Goal: Transaction & Acquisition: Purchase product/service

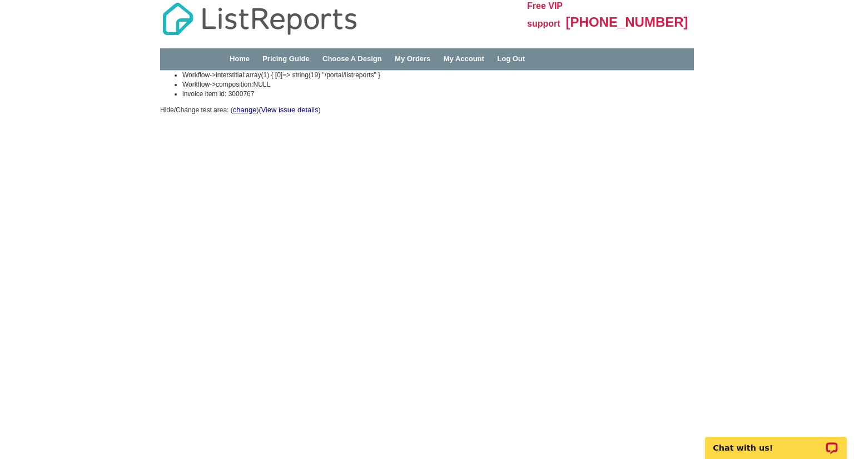
click at [301, 109] on link "View issue details" at bounding box center [289, 110] width 57 height 8
click at [250, 108] on link "change" at bounding box center [245, 110] width 24 height 8
click at [481, 55] on link "My Account" at bounding box center [464, 59] width 41 height 8
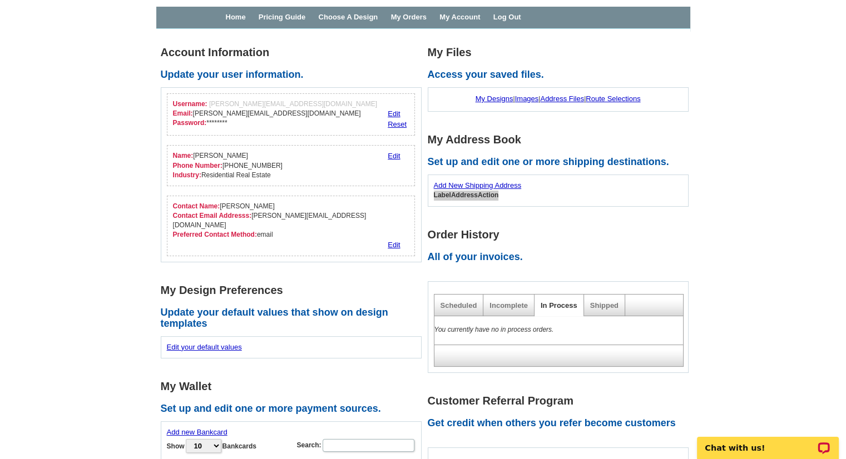
scroll to position [42, 0]
click at [493, 97] on link "My Designs" at bounding box center [494, 98] width 38 height 8
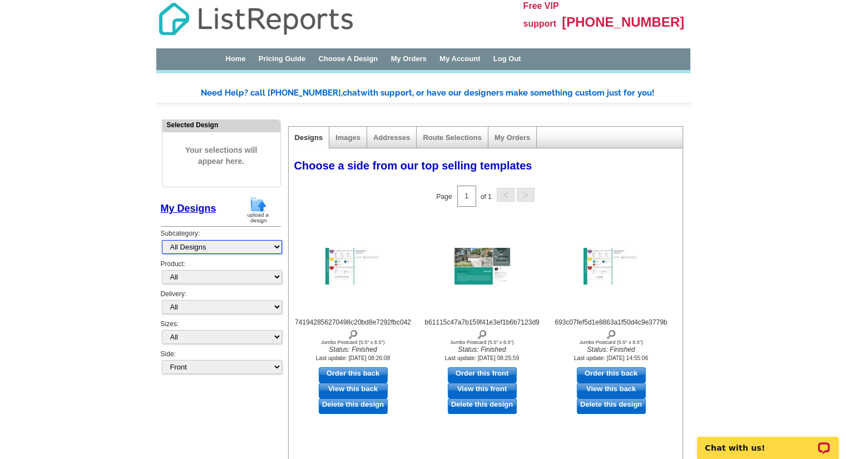
click at [278, 248] on select "All Designs Finished Designs Unfinished Designs" at bounding box center [222, 247] width 120 height 14
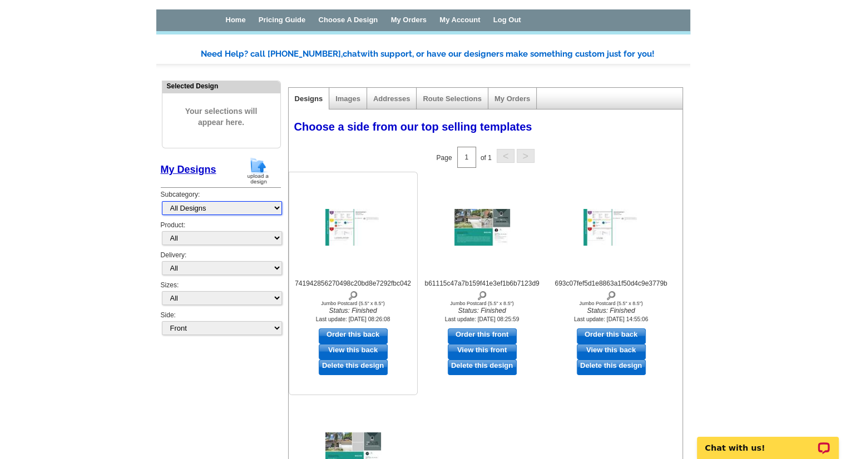
scroll to position [38, 0]
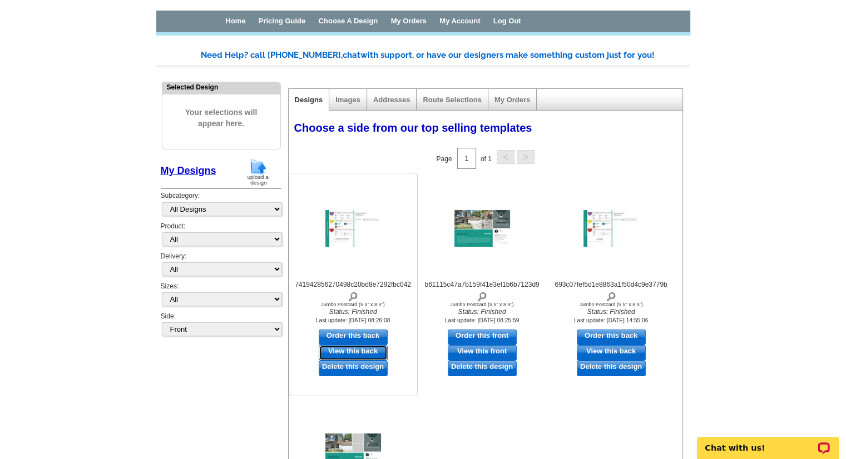
click at [349, 350] on link "View this back" at bounding box center [353, 353] width 69 height 16
click at [601, 350] on link "View this back" at bounding box center [611, 353] width 69 height 16
click at [338, 230] on img at bounding box center [353, 228] width 56 height 37
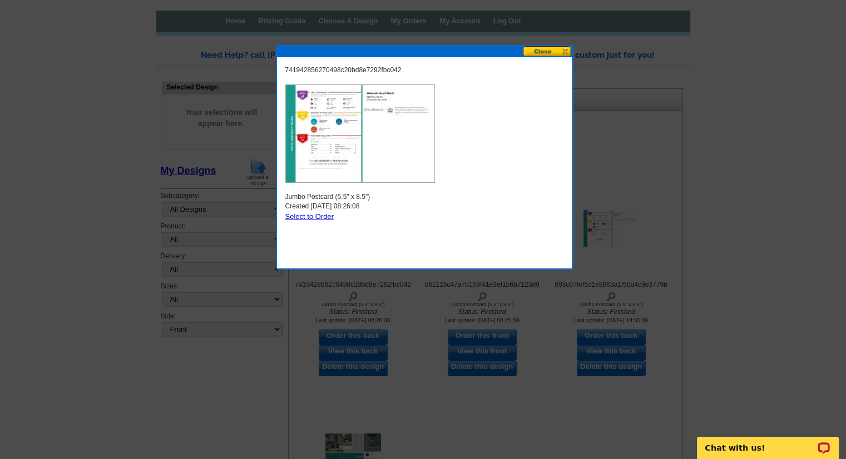
click at [535, 49] on button at bounding box center [547, 51] width 49 height 11
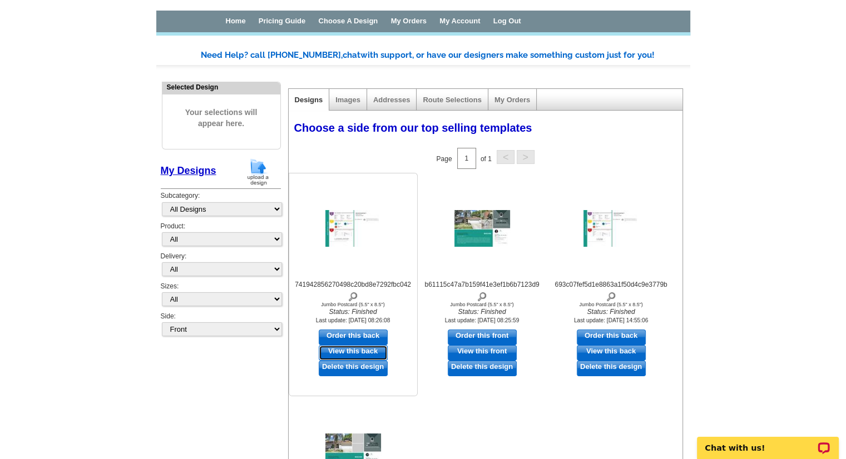
click at [353, 351] on link "View this back" at bounding box center [353, 353] width 69 height 16
click at [481, 349] on link "View this front" at bounding box center [482, 353] width 69 height 16
click at [601, 348] on link "View this back" at bounding box center [611, 353] width 69 height 16
click at [481, 334] on link "Order this front" at bounding box center [482, 338] width 69 height 16
select select "2"
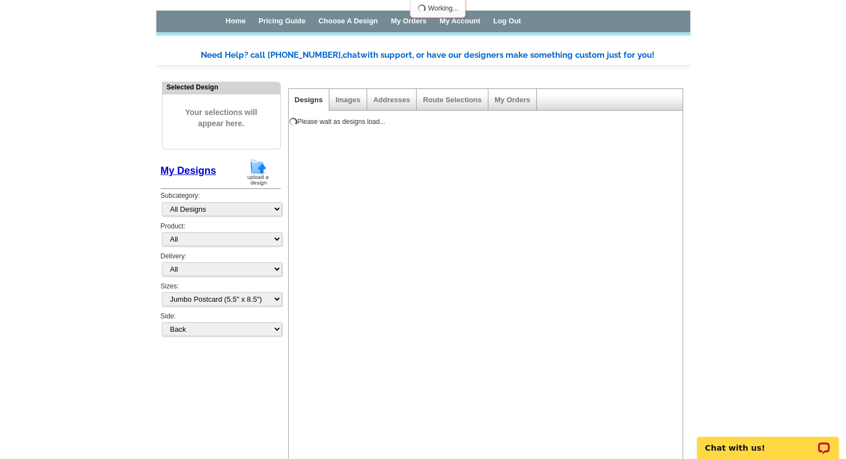
scroll to position [0, 0]
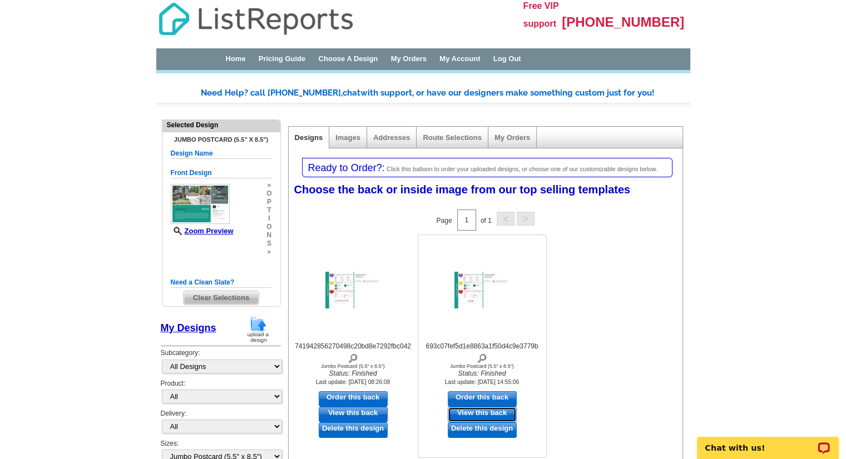
click at [487, 410] on link "View this back" at bounding box center [482, 415] width 69 height 16
click at [348, 410] on link "View this back" at bounding box center [353, 415] width 69 height 16
click at [363, 398] on link "Order this back" at bounding box center [353, 400] width 69 height 16
select select "front"
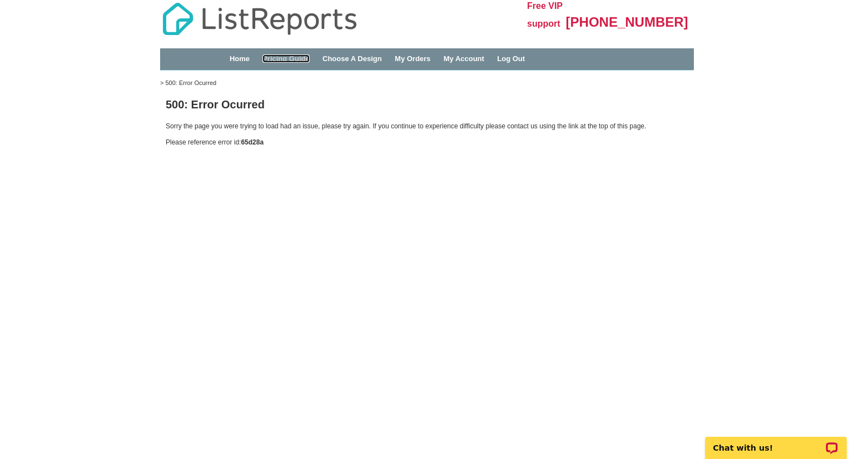
click at [291, 58] on link "Pricing Guide" at bounding box center [285, 59] width 47 height 8
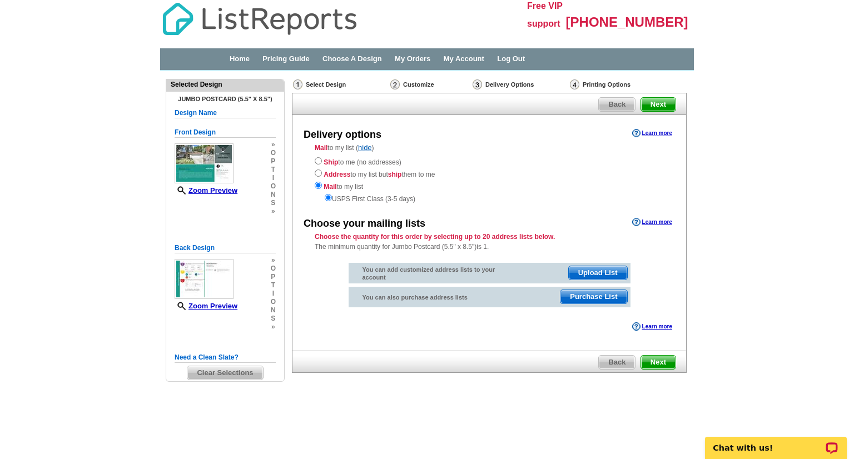
click at [585, 270] on span "Upload List" at bounding box center [598, 272] width 58 height 13
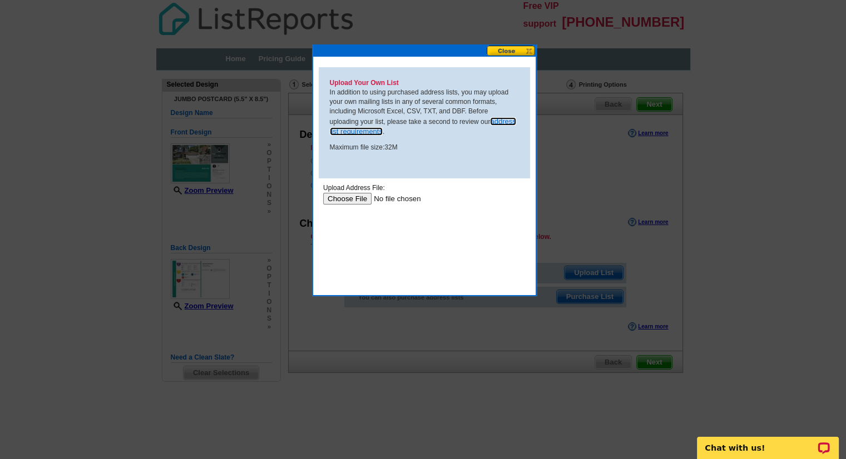
click at [503, 122] on link "address list requirements" at bounding box center [423, 126] width 186 height 19
click at [351, 200] on input "file" at bounding box center [393, 199] width 141 height 12
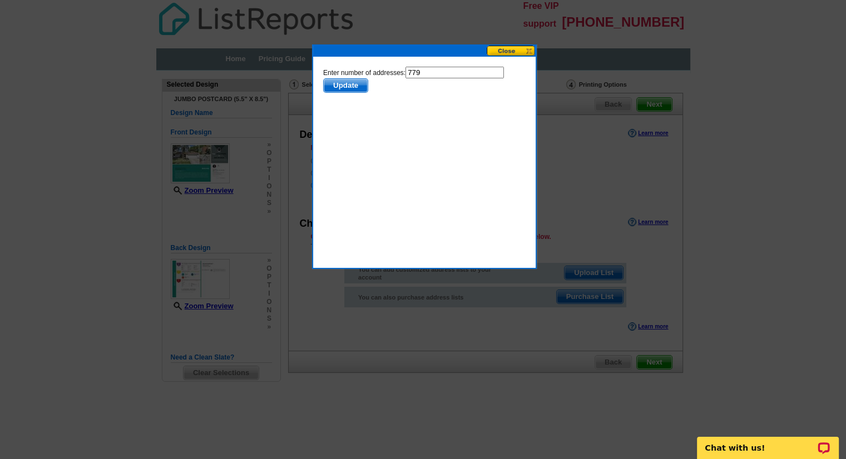
click at [349, 82] on span "Update" at bounding box center [345, 85] width 44 height 13
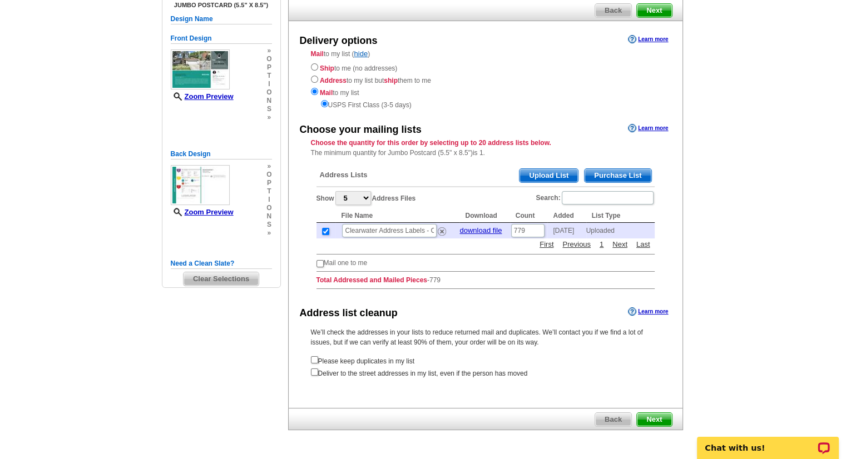
scroll to position [101, 0]
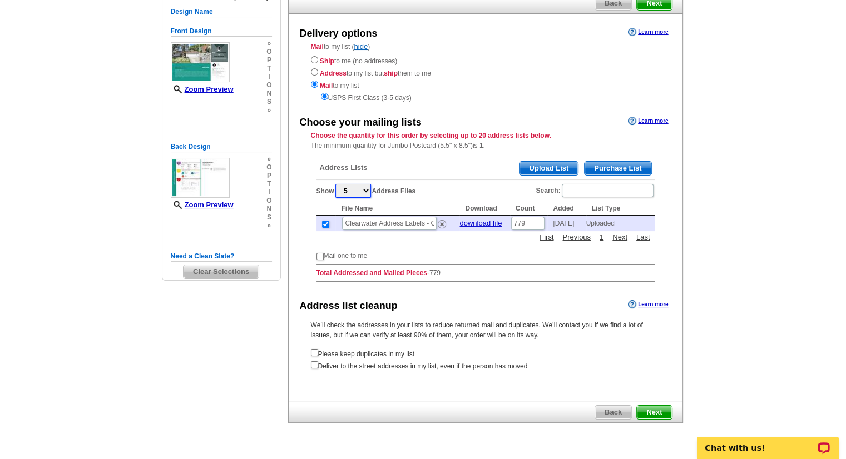
click at [368, 191] on select "5 10 25 50 100" at bounding box center [353, 191] width 36 height 14
click at [318, 256] on input "checkbox" at bounding box center [319, 256] width 7 height 7
checkbox input "true"
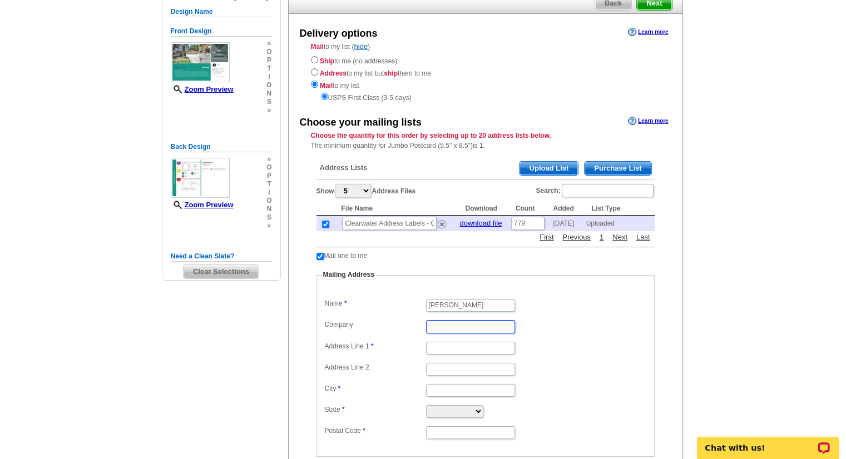
click at [460, 326] on input "Company" at bounding box center [470, 326] width 89 height 13
type input "Sand and Palms Realty, LLC"
click at [434, 343] on input "Address Line 1" at bounding box center [470, 348] width 89 height 13
type input "[STREET_ADDRESS]"
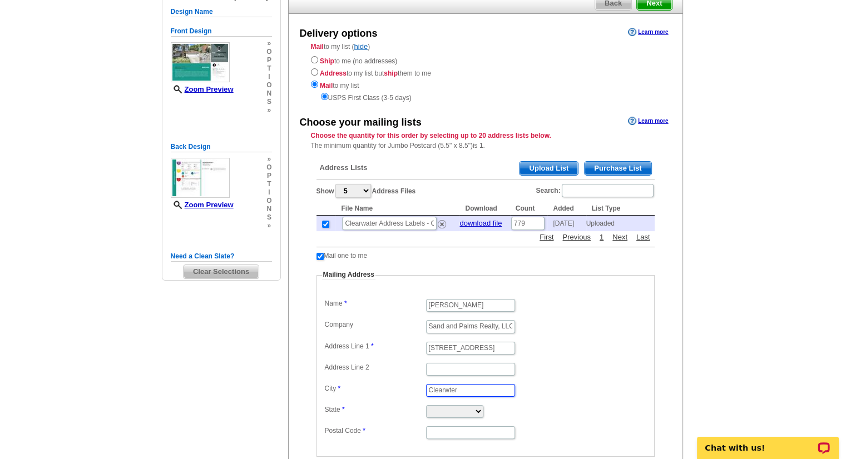
type input "Clearwter"
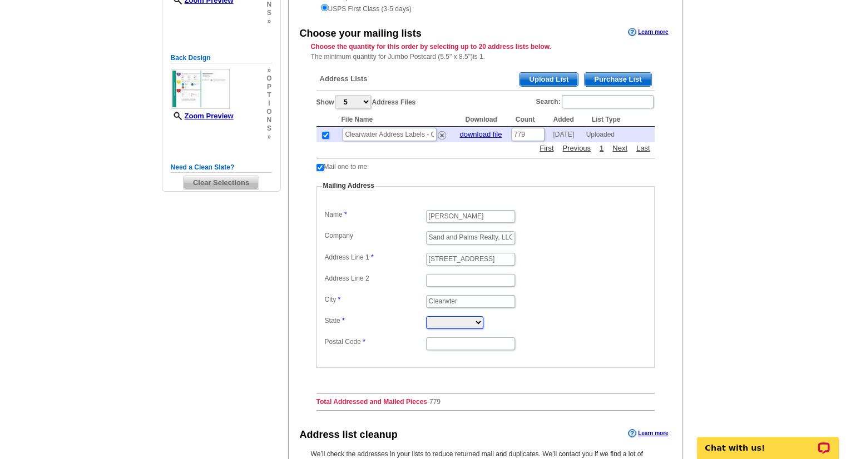
scroll to position [191, 0]
click at [483, 320] on select "[US_STATE] [US_STATE] [US_STATE] [US_STATE] [US_STATE] [US_STATE] [US_STATE] [U…" at bounding box center [454, 322] width 57 height 13
select select "FL"
click at [426, 316] on select "[US_STATE] [US_STATE] [US_STATE] [US_STATE] [US_STATE] [US_STATE] [US_STATE] [U…" at bounding box center [454, 322] width 57 height 13
click at [447, 341] on input "Postal Code" at bounding box center [470, 343] width 89 height 13
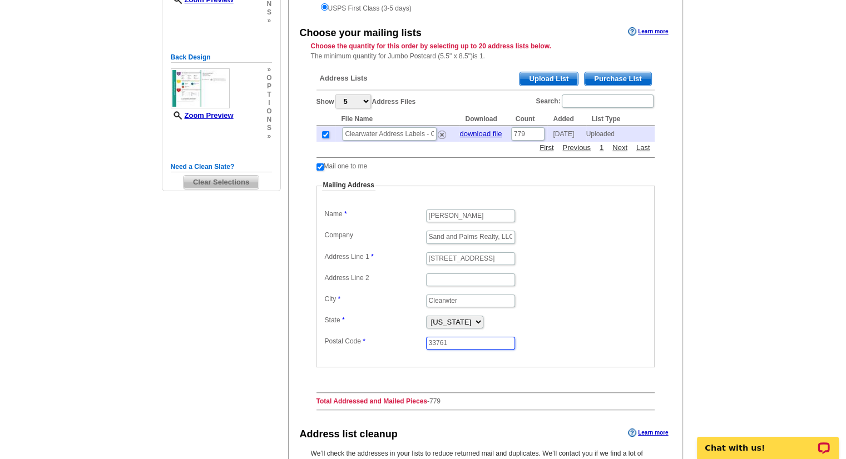
type input "33761"
click at [583, 309] on dl "Label Mail-To-Me Name [PERSON_NAME] Company Sand and Palms Realty, LLC Address …" at bounding box center [485, 279] width 327 height 144
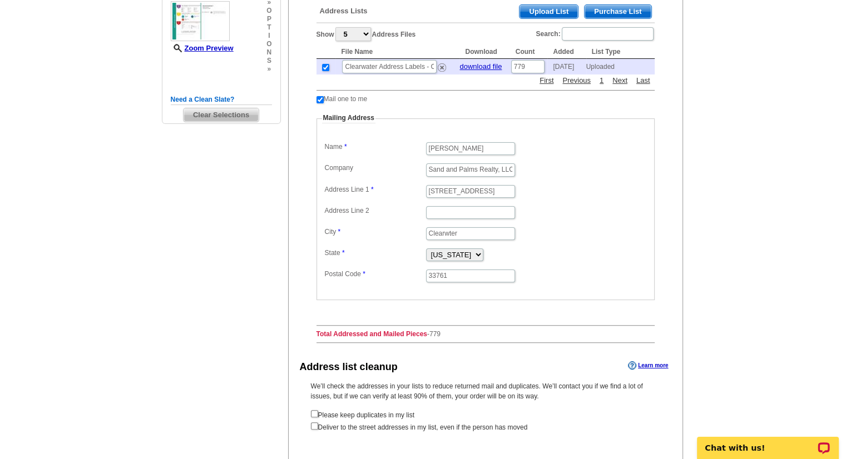
scroll to position [276, 0]
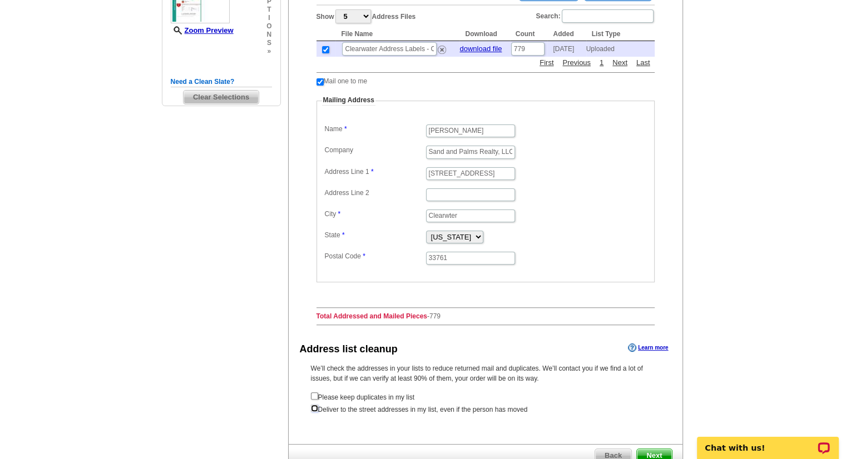
click at [313, 407] on input "checkbox" at bounding box center [314, 408] width 7 height 7
checkbox input "true"
radio input "true"
click at [311, 393] on input "checkbox" at bounding box center [314, 396] width 7 height 7
checkbox input "true"
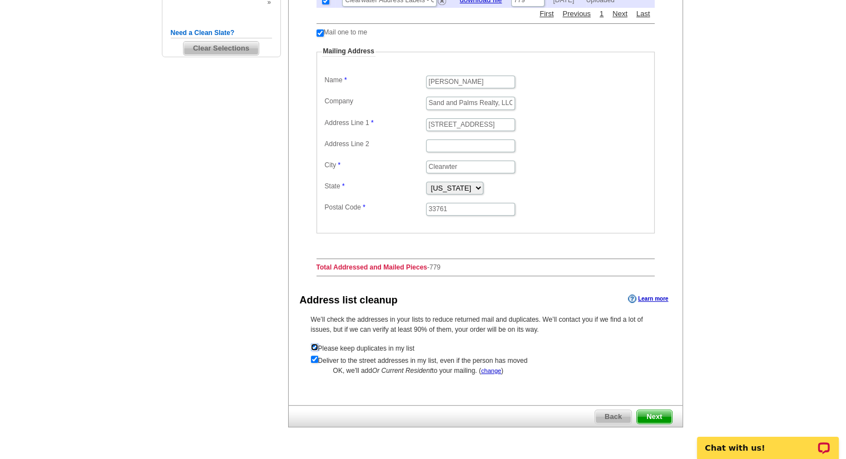
scroll to position [336, 0]
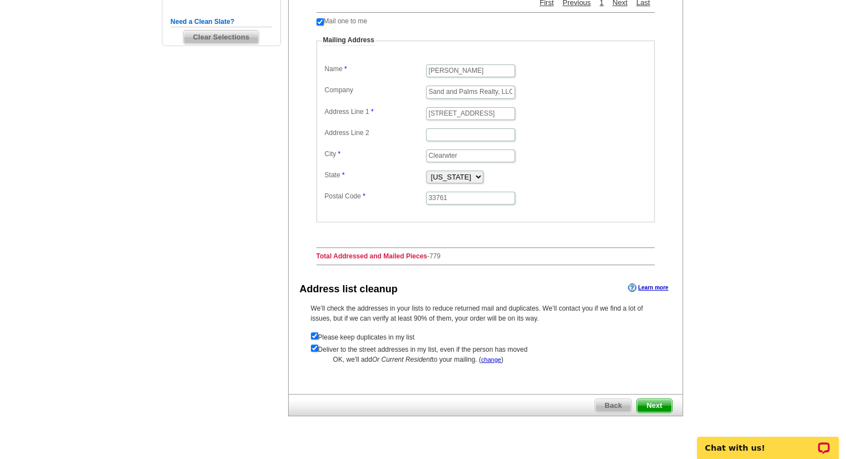
click at [653, 400] on span "Next" at bounding box center [654, 405] width 34 height 13
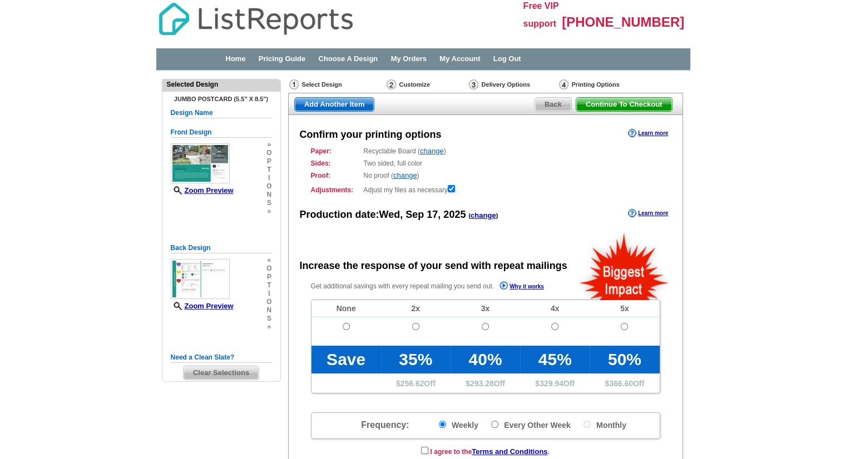
radio input "false"
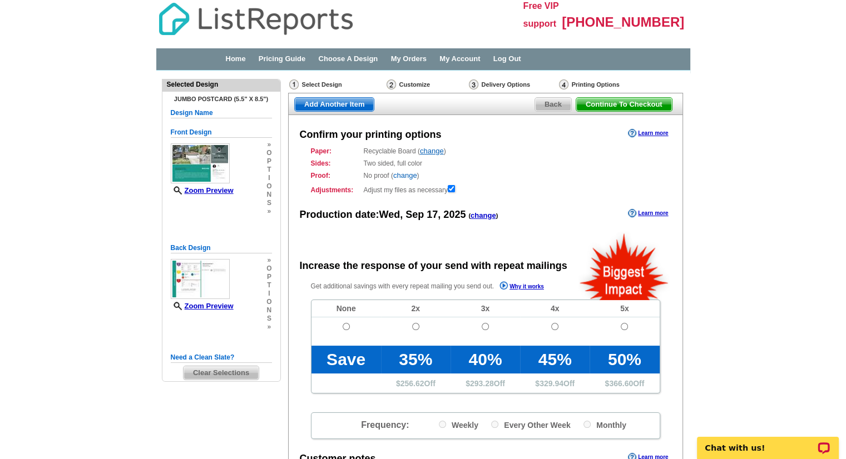
click at [410, 177] on link "change" at bounding box center [405, 175] width 24 height 8
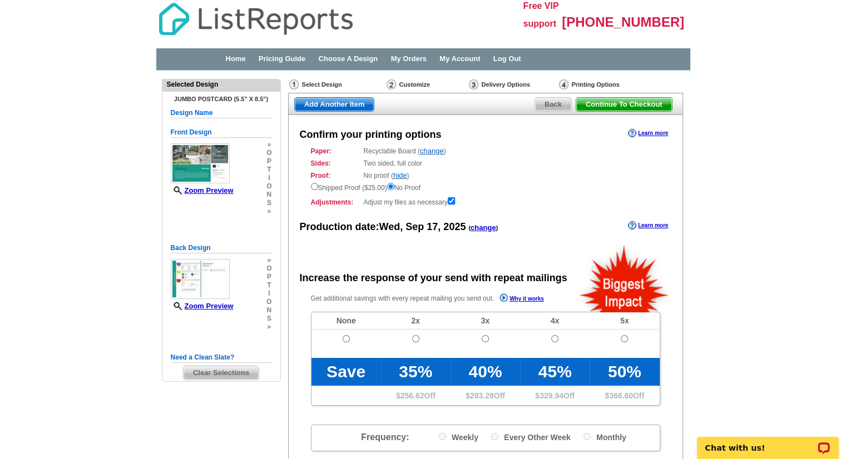
click at [473, 176] on div "Proof: No proof ( hide ) Shipped Proof ($25.00) No Proof" at bounding box center [485, 182] width 349 height 22
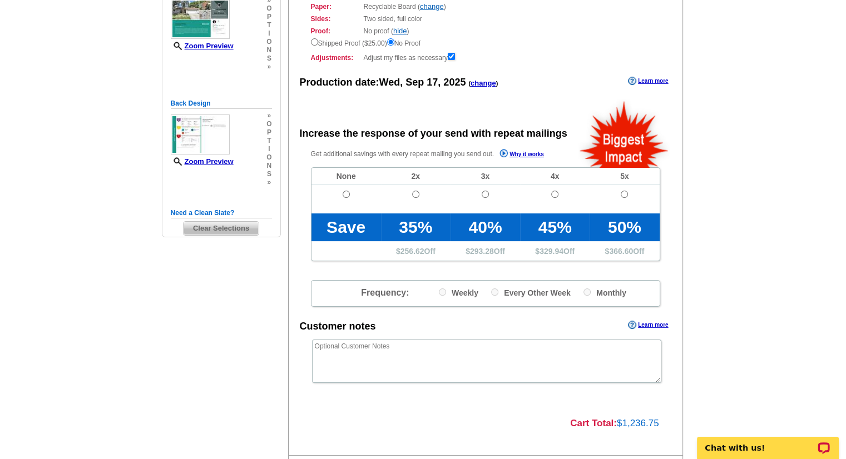
scroll to position [189, 0]
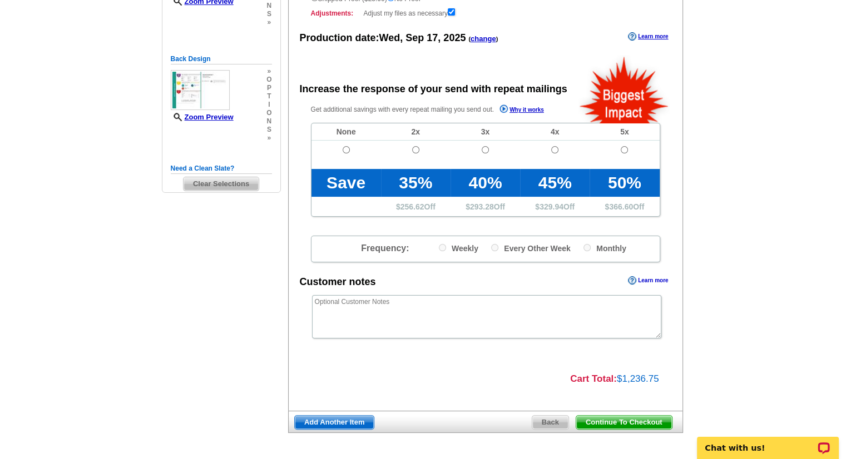
click at [646, 280] on link "Learn more" at bounding box center [648, 280] width 40 height 9
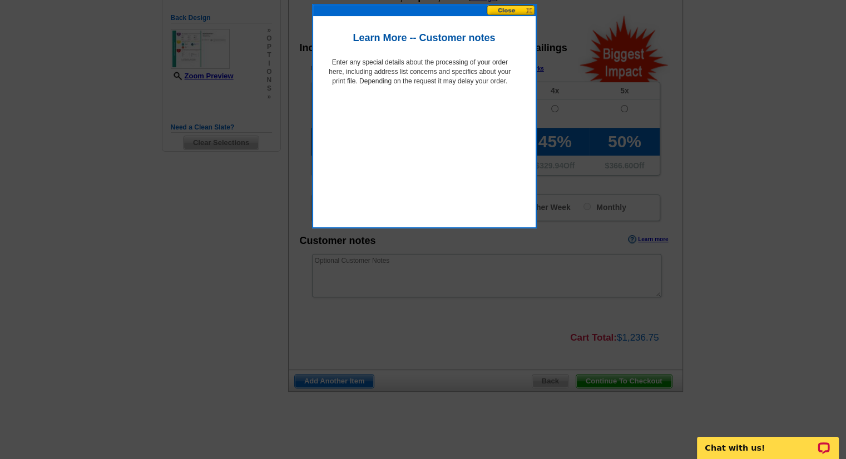
click at [503, 9] on button at bounding box center [511, 10] width 49 height 11
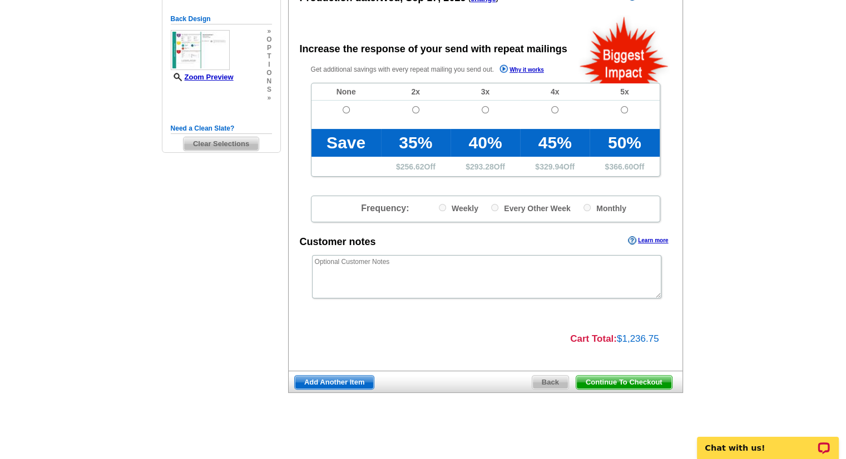
click at [503, 9] on div "Confirm your printing options Learn more Paper: Recyclable Board ( change ) Sel…" at bounding box center [485, 128] width 395 height 485
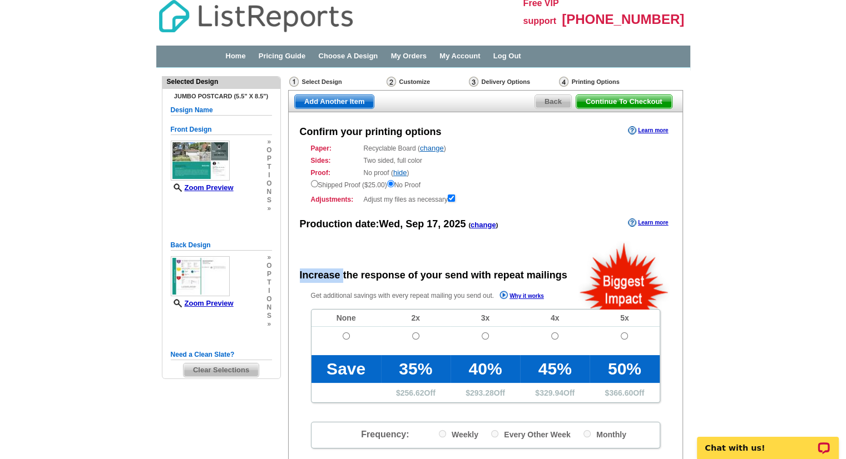
scroll to position [0, 0]
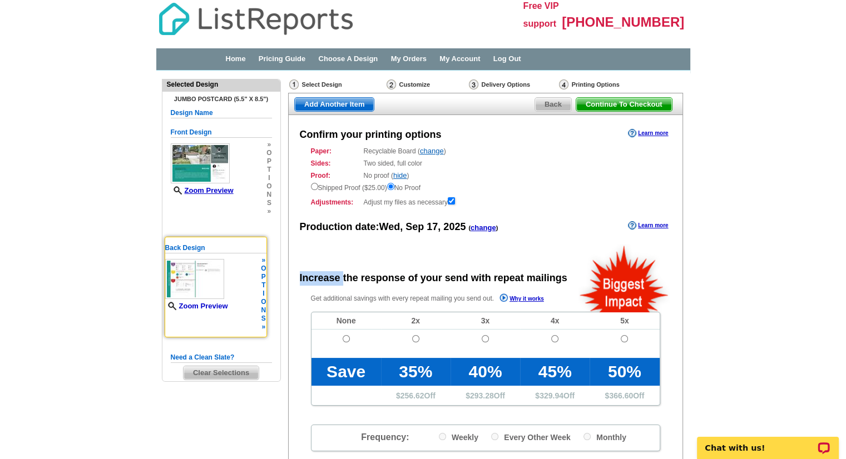
click at [210, 303] on link "Zoom Preview" at bounding box center [196, 306] width 63 height 8
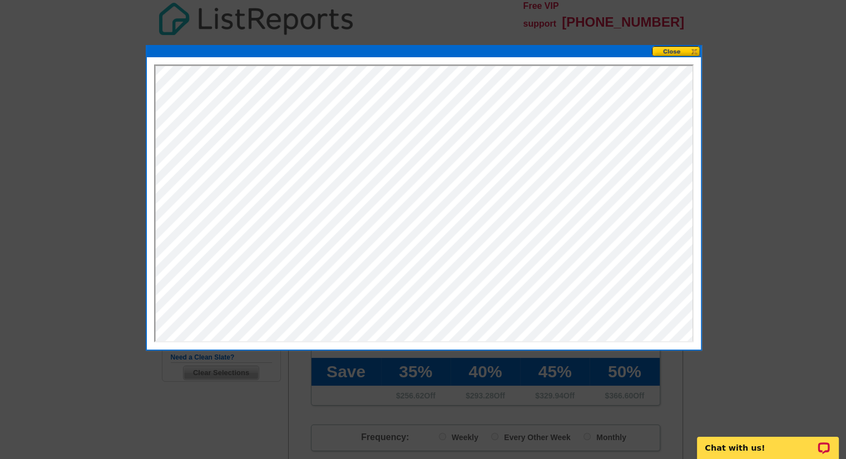
click at [676, 49] on button at bounding box center [676, 51] width 49 height 11
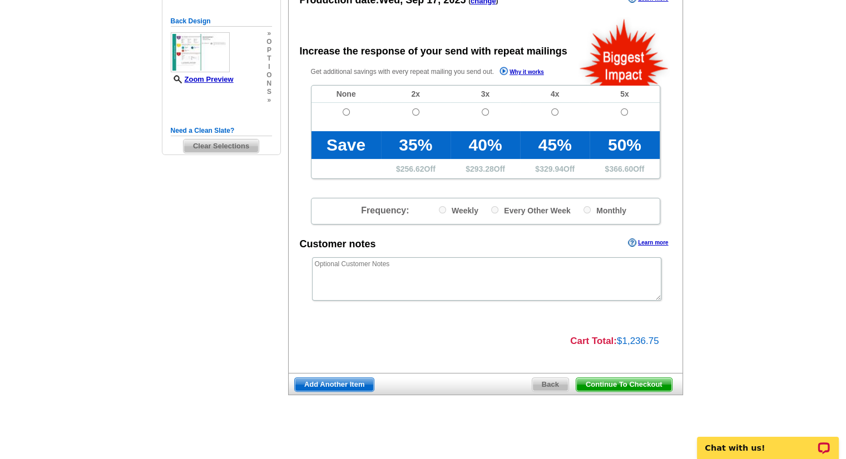
scroll to position [229, 0]
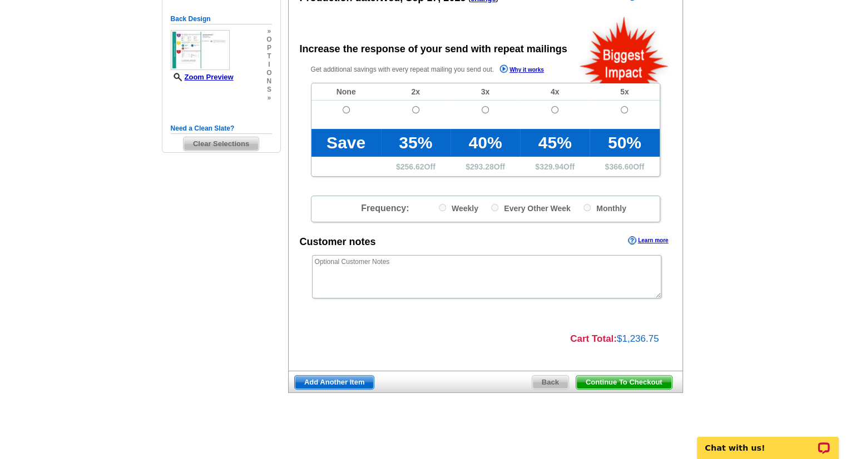
click at [605, 383] on span "Continue To Checkout" at bounding box center [624, 382] width 96 height 13
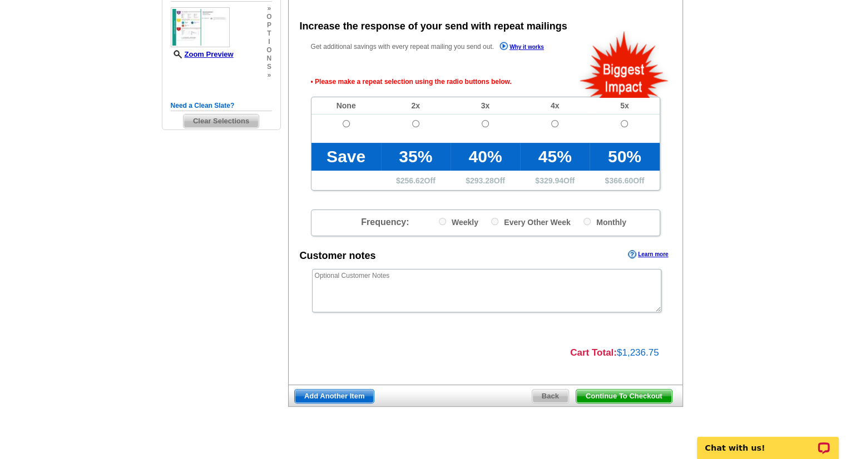
scroll to position [252, 0]
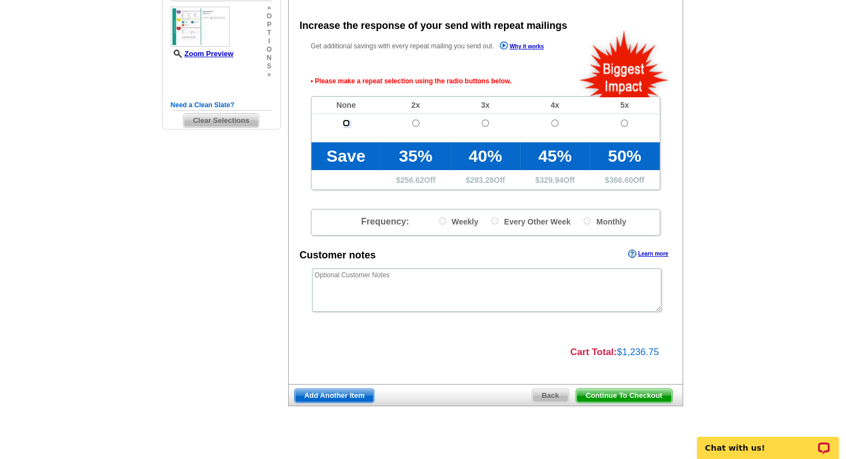
click at [346, 125] on input "radio" at bounding box center [346, 123] width 7 height 7
radio input "true"
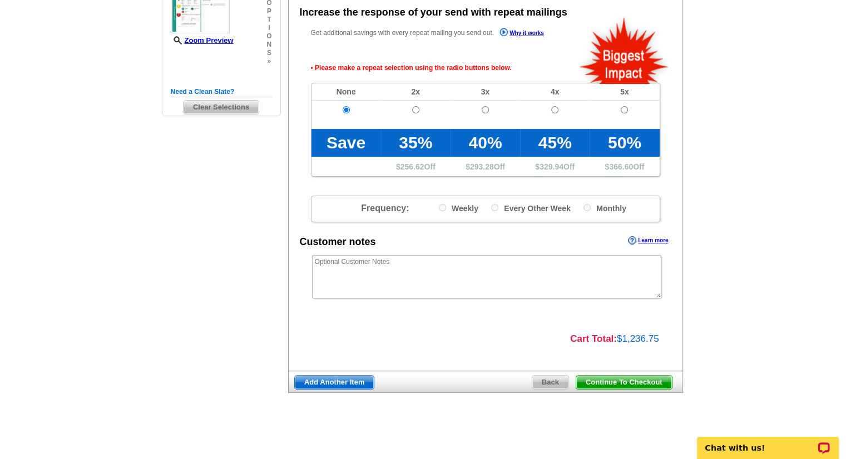
click at [616, 382] on span "Continue To Checkout" at bounding box center [624, 382] width 96 height 13
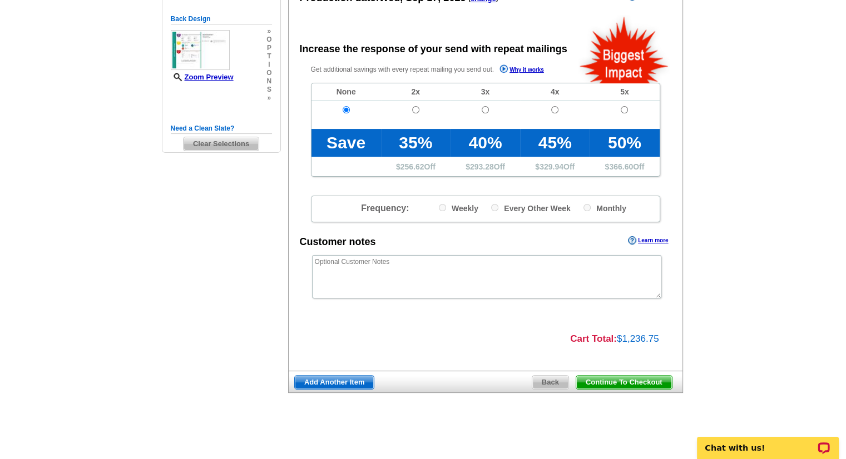
scroll to position [229, 0]
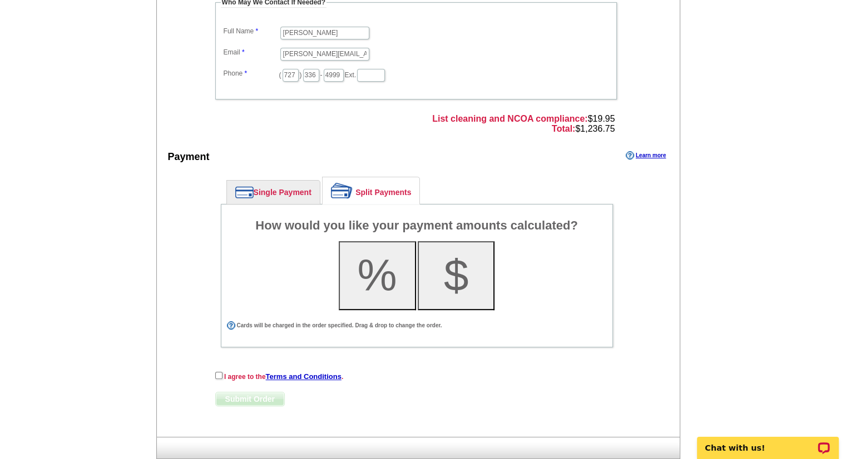
scroll to position [340, 0]
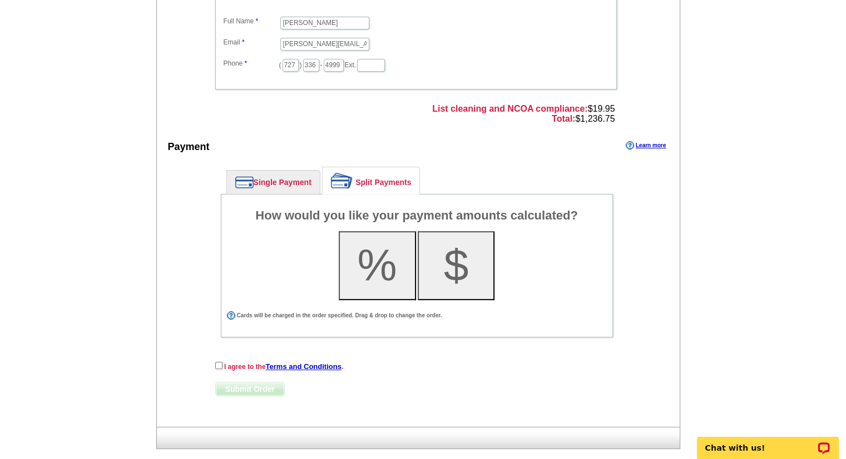
click at [455, 272] on button "$" at bounding box center [456, 265] width 77 height 69
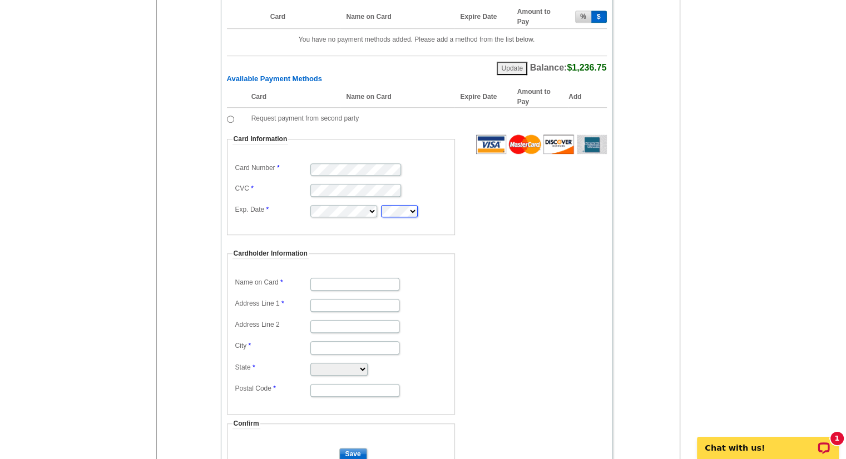
scroll to position [585, 0]
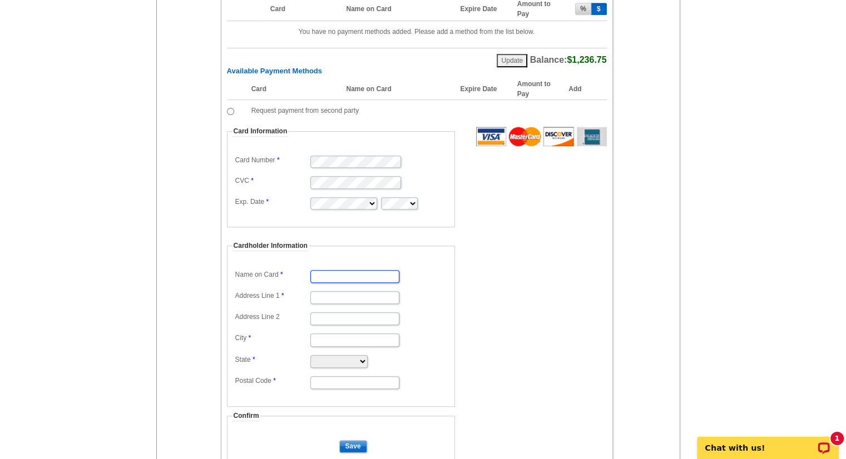
click at [349, 270] on input "Name on Card" at bounding box center [354, 276] width 89 height 13
type input "[PERSON_NAME]"
type input "[STREET_ADDRESS]"
type input "Clearwater"
select select "FL"
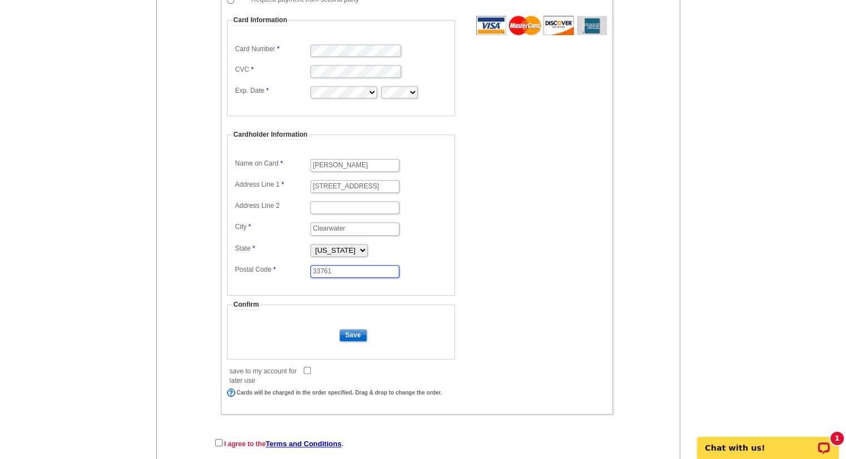
scroll to position [697, 0]
type input "33761"
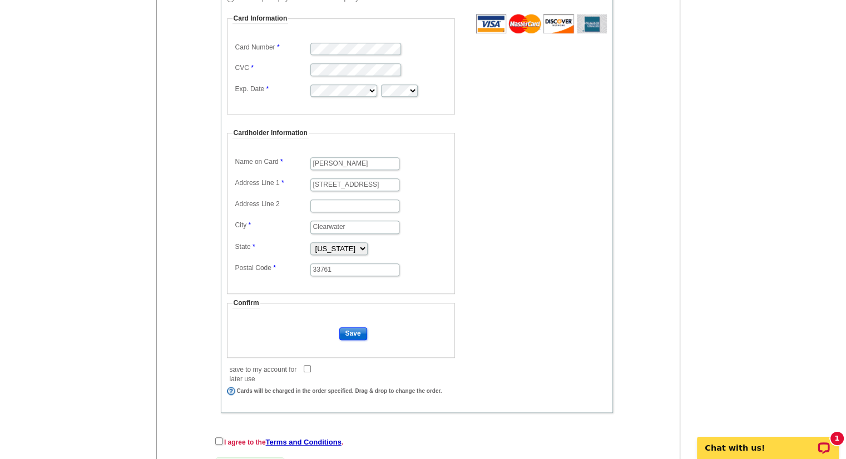
click at [356, 328] on input "Save" at bounding box center [353, 334] width 28 height 13
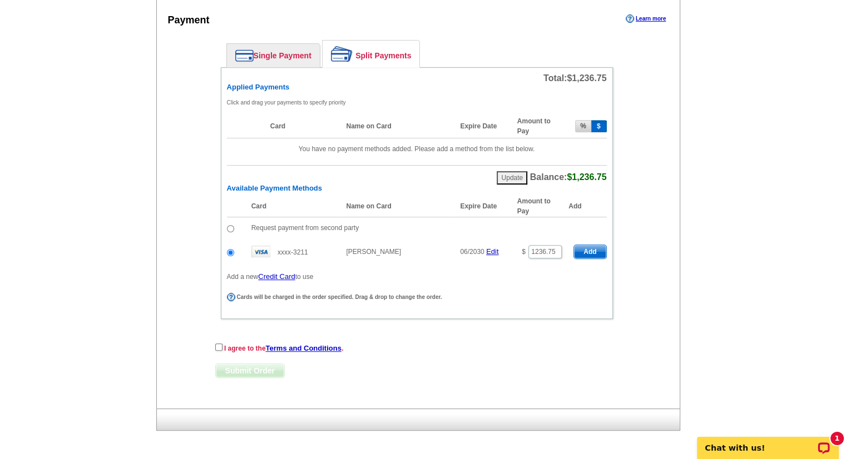
scroll to position [463, 0]
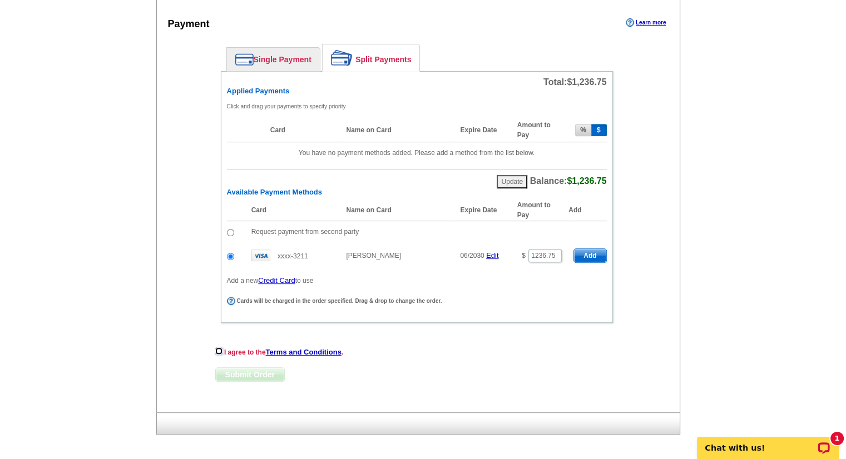
click at [217, 348] on input "checkbox" at bounding box center [218, 351] width 7 height 7
checkbox input "true"
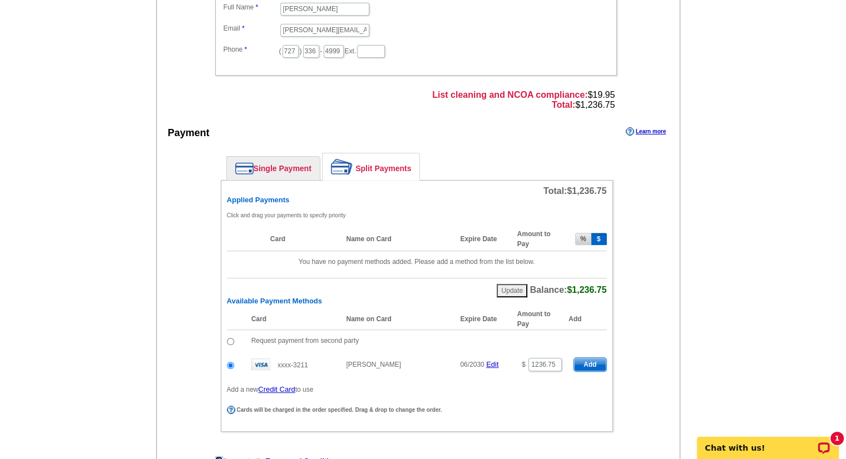
scroll to position [372, 0]
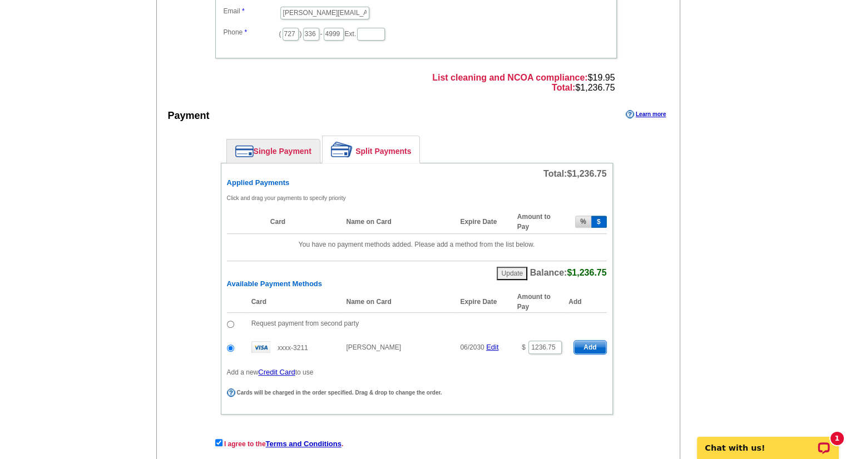
click at [260, 151] on link "Single Payment" at bounding box center [273, 151] width 93 height 23
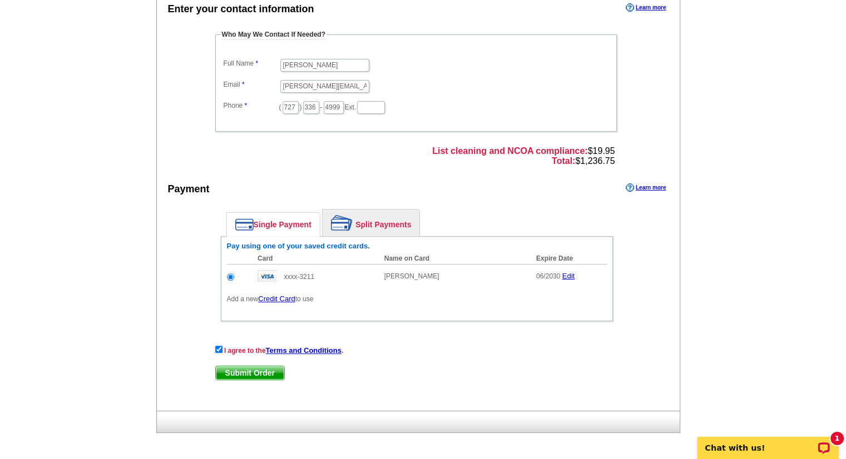
click at [260, 371] on span "Submit Order" at bounding box center [250, 372] width 68 height 13
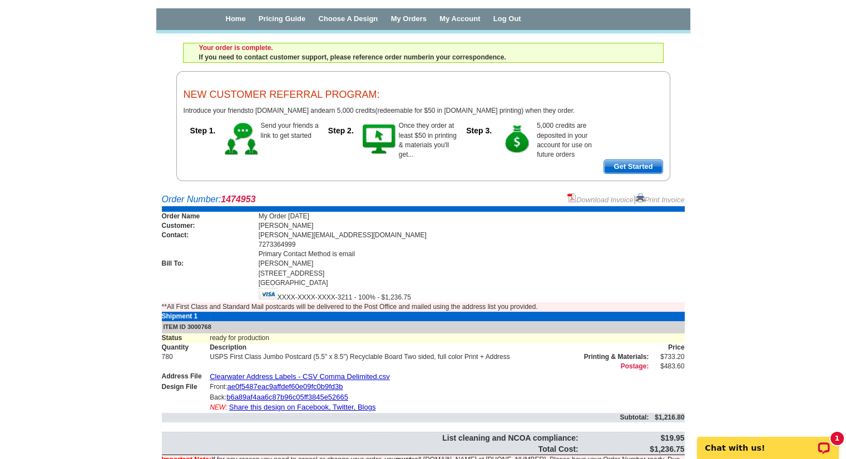
scroll to position [88, 0]
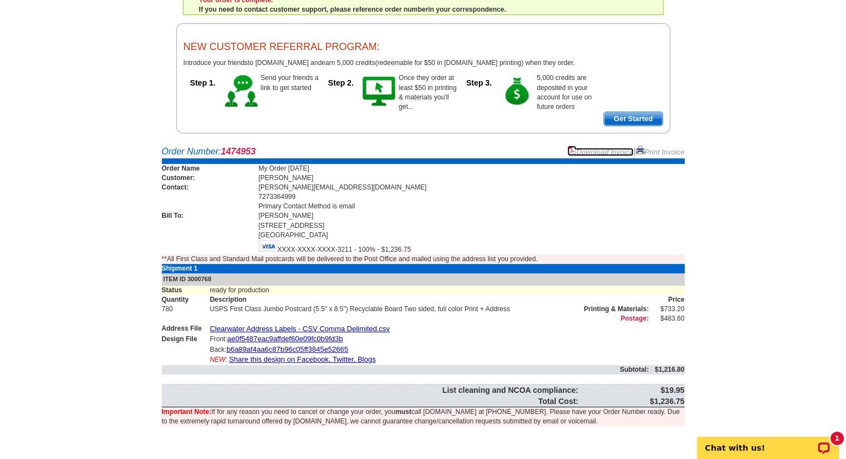
click at [592, 150] on link "Download Invoice" at bounding box center [600, 152] width 66 height 8
